Goal: Browse casually: Explore the website without a specific task or goal

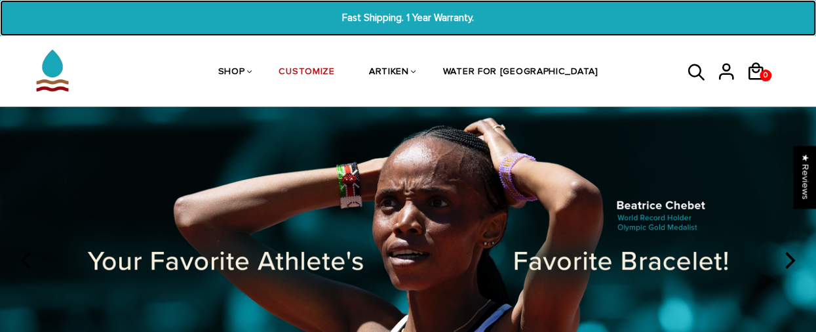
click at [438, 17] on span "Fast Shipping. 1 Year Warranty." at bounding box center [408, 17] width 311 height 15
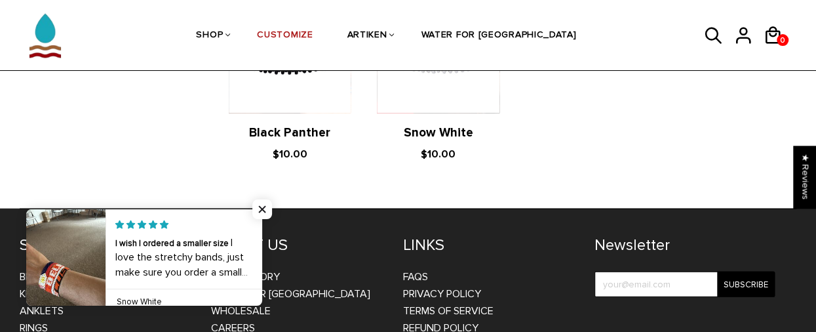
scroll to position [1480, 0]
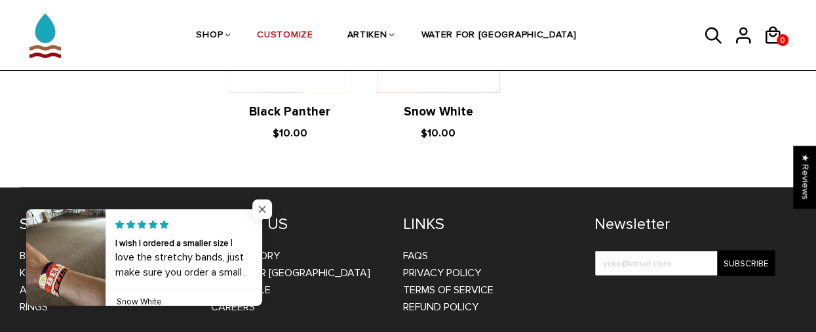
click at [261, 206] on span "Close popup widget" at bounding box center [262, 209] width 20 height 20
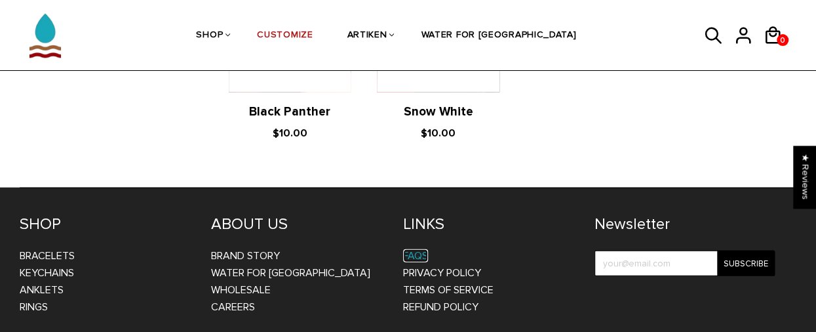
click at [415, 249] on link "FAQs" at bounding box center [415, 255] width 25 height 13
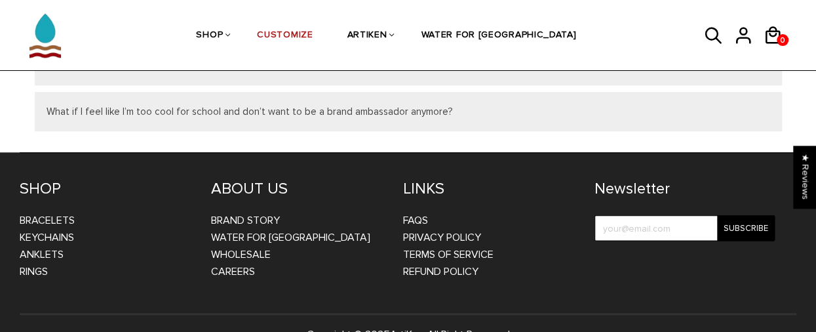
scroll to position [721, 0]
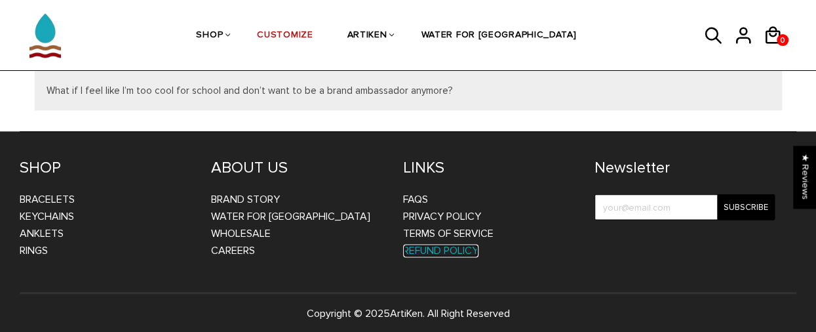
click at [460, 247] on link "Refund Policy" at bounding box center [440, 250] width 75 height 13
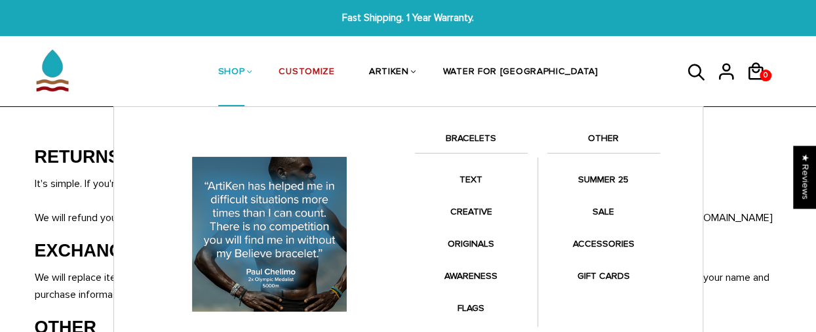
click at [245, 71] on link "SHOP" at bounding box center [231, 72] width 27 height 69
click at [465, 141] on link "BRACELETS" at bounding box center [471, 141] width 113 height 22
click at [469, 142] on link "BRACELETS" at bounding box center [471, 141] width 113 height 22
click at [245, 73] on link "SHOP" at bounding box center [231, 72] width 27 height 69
click at [464, 140] on link "BRACELETS" at bounding box center [471, 141] width 113 height 22
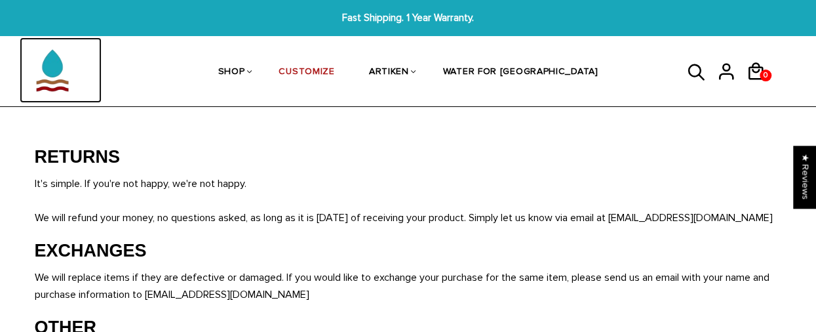
click at [50, 77] on img at bounding box center [53, 70] width 66 height 66
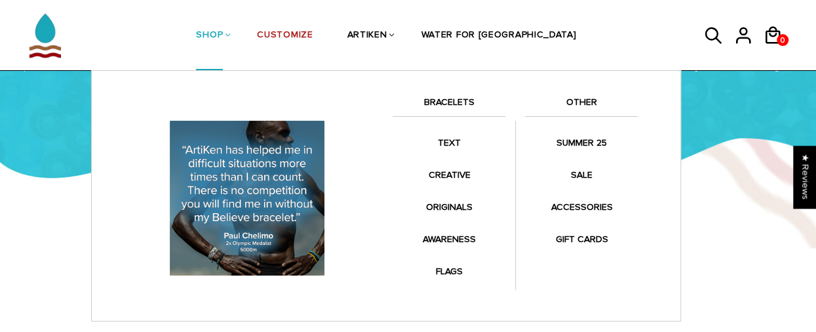
scroll to position [203, 0]
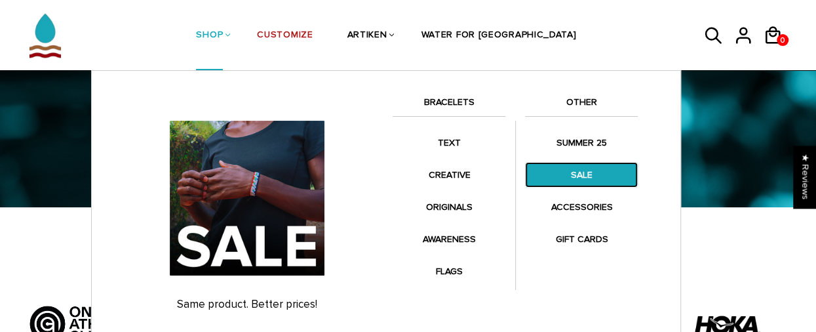
click at [576, 169] on link "SALE" at bounding box center [581, 175] width 113 height 26
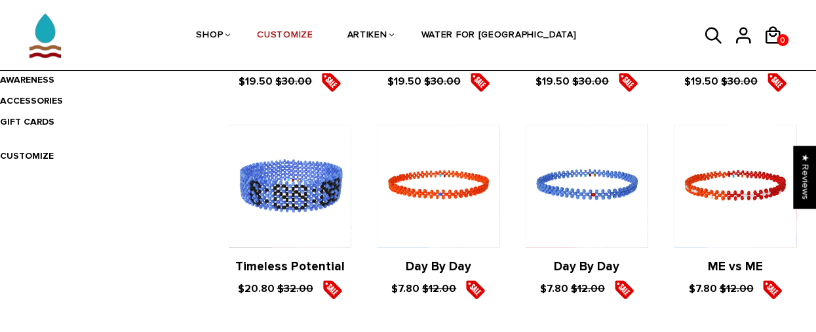
scroll to position [328, 0]
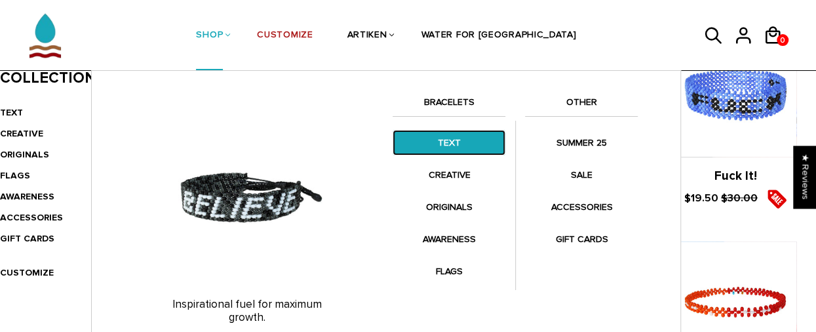
click at [444, 134] on link "TEXT" at bounding box center [449, 143] width 113 height 26
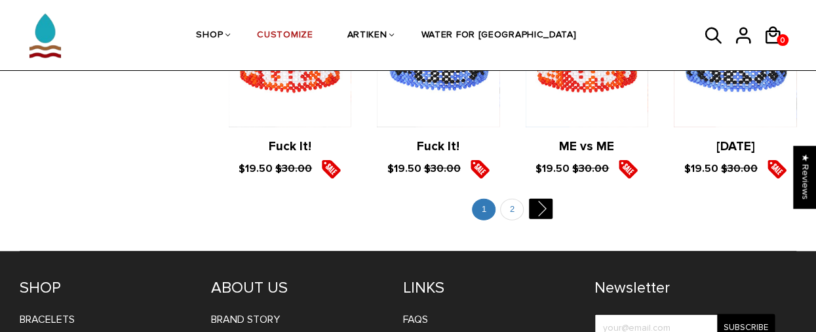
scroll to position [1576, 0]
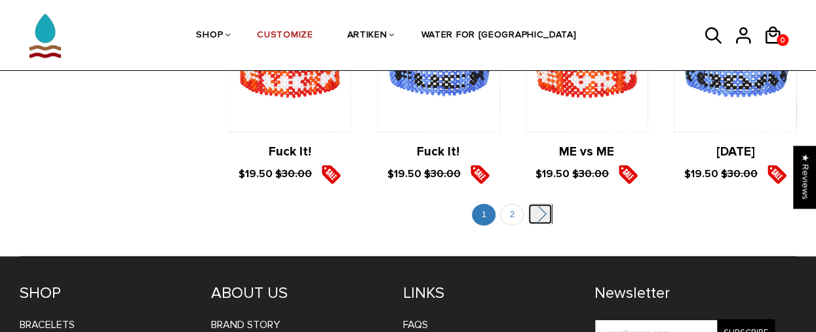
click at [547, 211] on link "" at bounding box center [540, 214] width 24 height 20
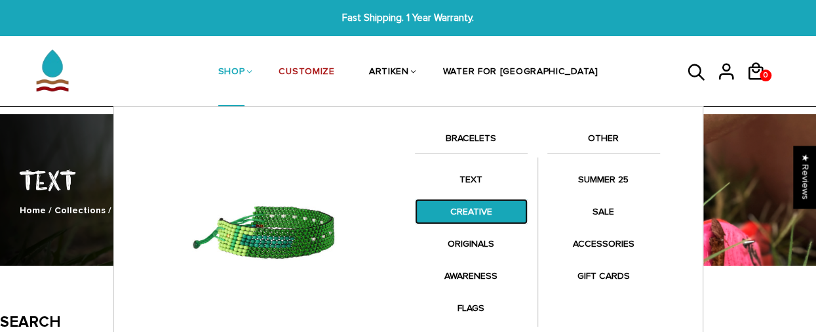
click at [484, 208] on link "CREATIVE" at bounding box center [471, 212] width 113 height 26
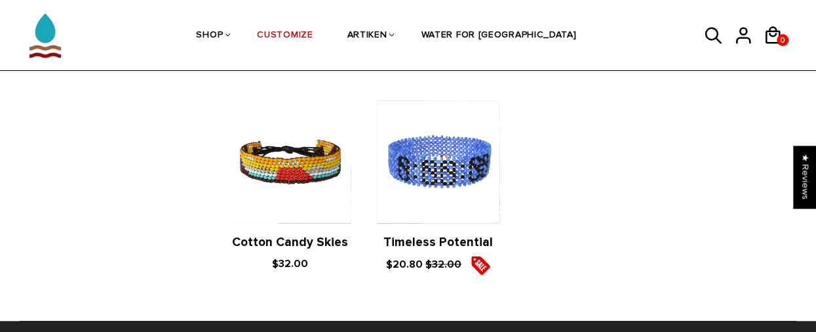
scroll to position [721, 0]
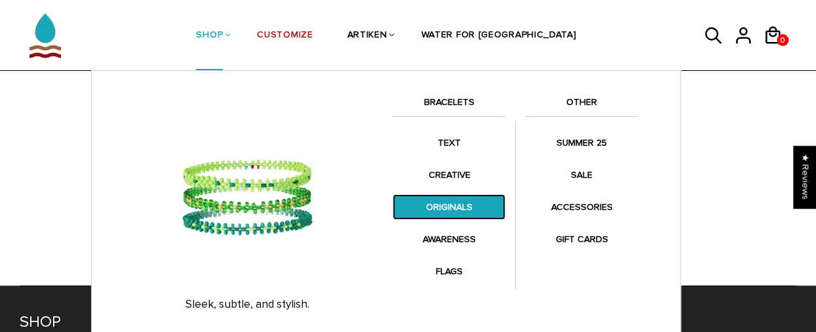
click at [447, 208] on link "ORIGINALS" at bounding box center [449, 207] width 113 height 26
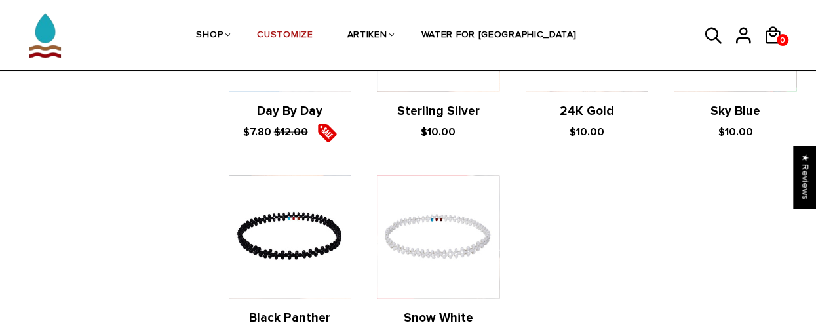
scroll to position [1180, 0]
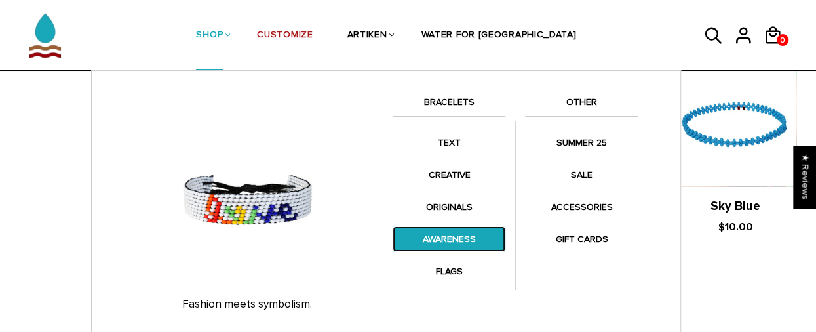
click at [450, 235] on link "AWARENESS" at bounding box center [449, 239] width 113 height 26
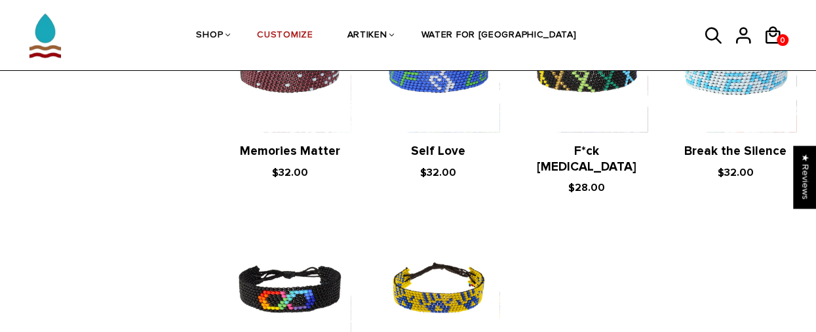
scroll to position [393, 0]
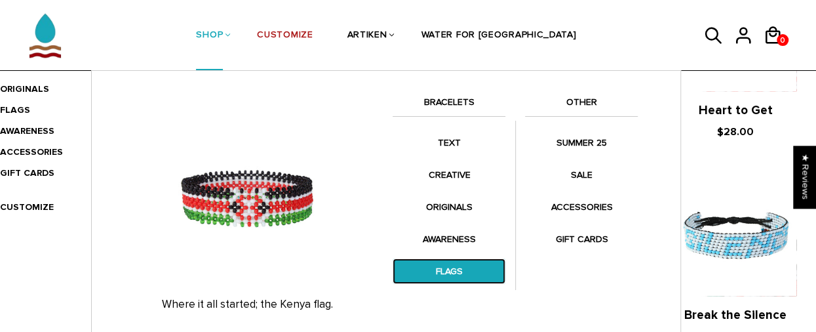
click at [454, 271] on link "FLAGS" at bounding box center [449, 271] width 113 height 26
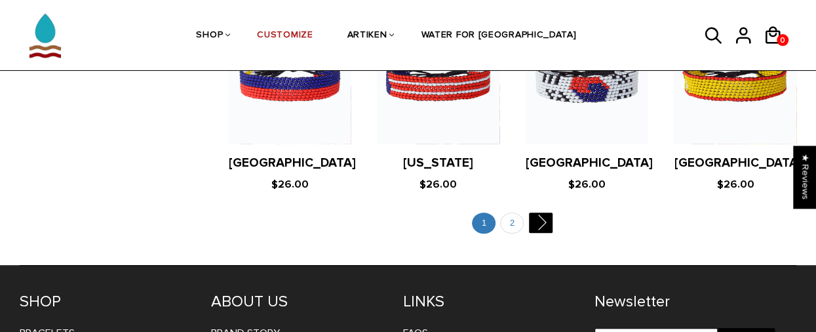
scroll to position [2621, 0]
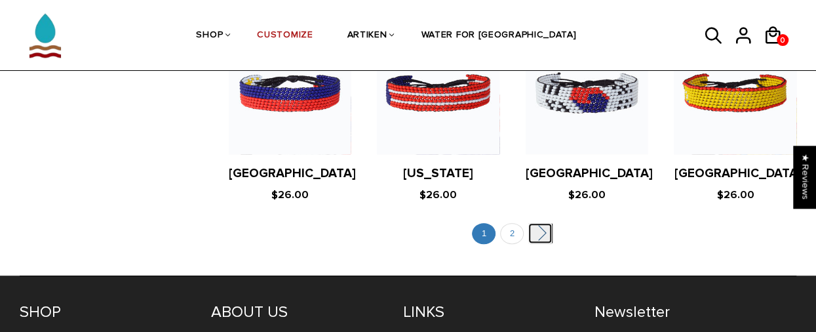
click at [550, 223] on link "" at bounding box center [540, 233] width 24 height 20
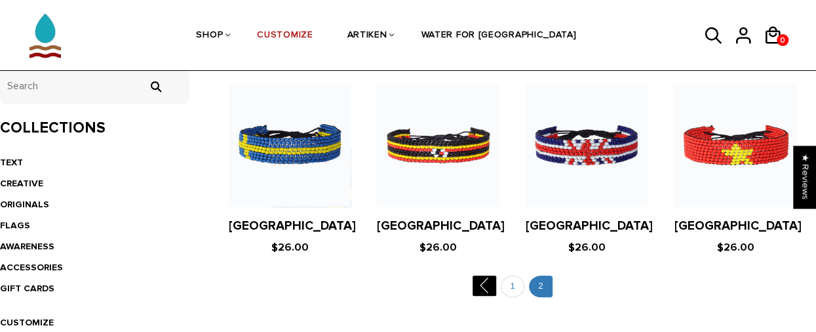
scroll to position [262, 0]
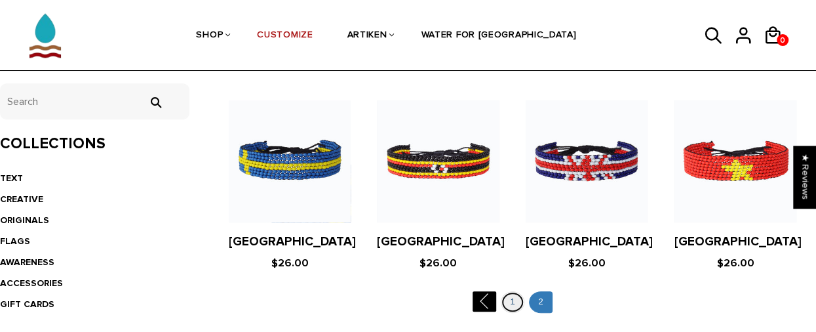
click at [511, 302] on link "1" at bounding box center [513, 302] width 24 height 22
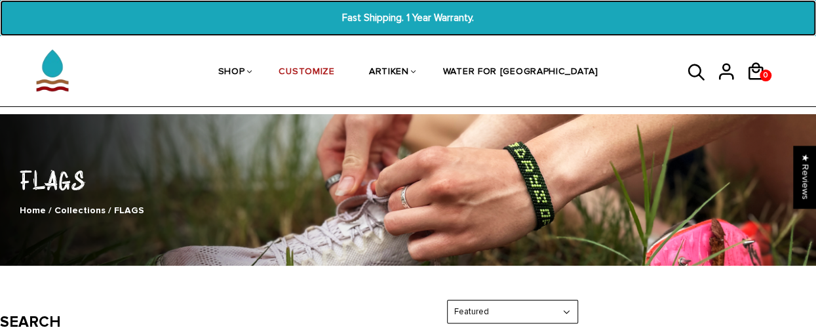
click at [402, 11] on span "Fast Shipping. 1 Year Warranty." at bounding box center [408, 17] width 311 height 15
click at [434, 15] on span "Fast Shipping. 1 Year Warranty." at bounding box center [408, 17] width 311 height 15
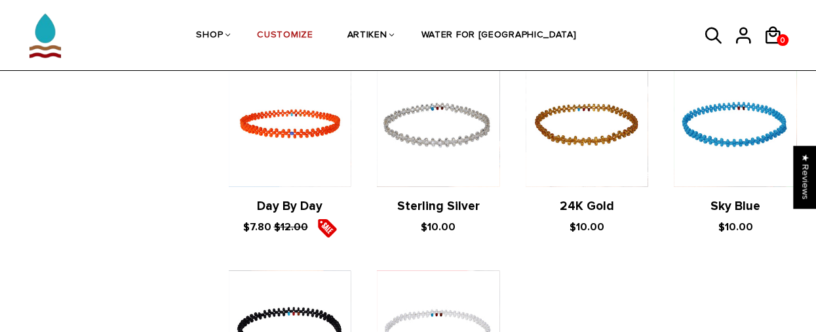
scroll to position [1442, 0]
